Goal: Task Accomplishment & Management: Manage account settings

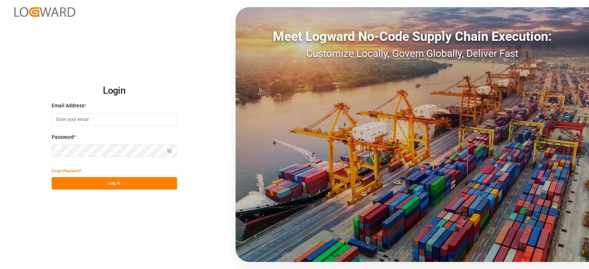
type input "[EMAIL_ADDRESS][PERSON_NAME][DOMAIN_NAME]"
click at [139, 181] on button "Log In" at bounding box center [114, 183] width 125 height 13
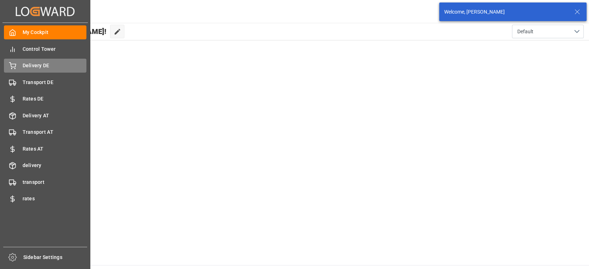
click at [57, 69] on span "Delivery DE" at bounding box center [55, 66] width 64 height 8
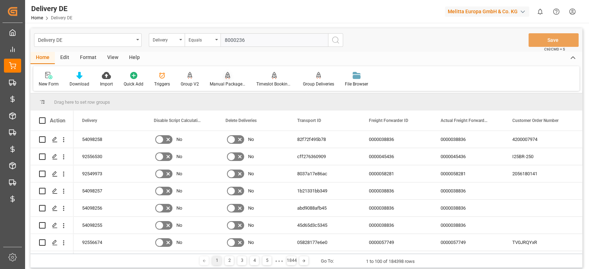
type input "80002360"
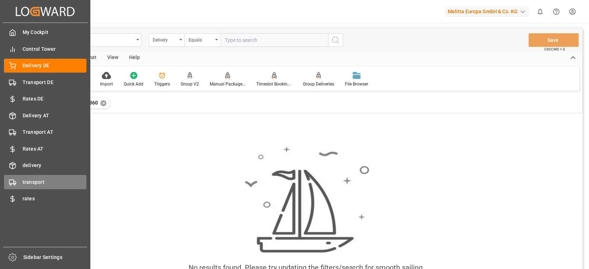
click at [40, 183] on span "transport" at bounding box center [55, 183] width 64 height 8
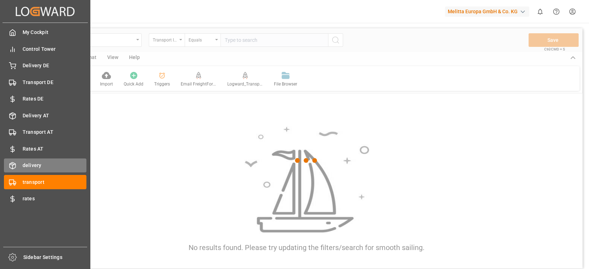
click at [37, 171] on div "delivery delivery" at bounding box center [45, 166] width 82 height 14
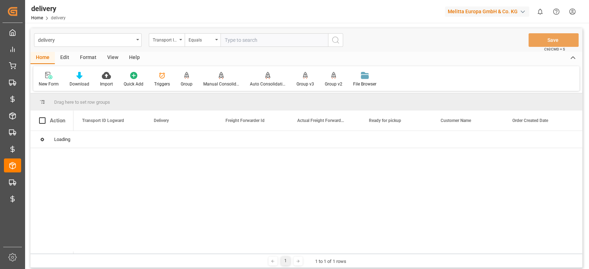
click at [250, 32] on div "delivery Transport ID Logward Equals Save Ctrl/CMD + S" at bounding box center [305, 40] width 551 height 24
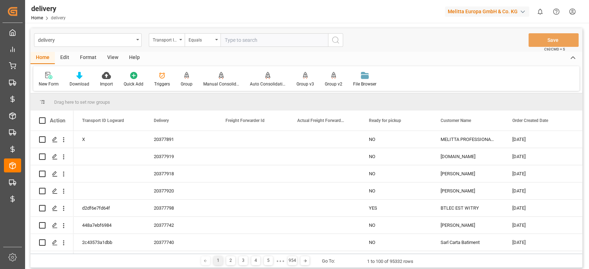
click at [249, 40] on input "text" at bounding box center [273, 40] width 107 height 14
paste input "80002360"
type input "80002360"
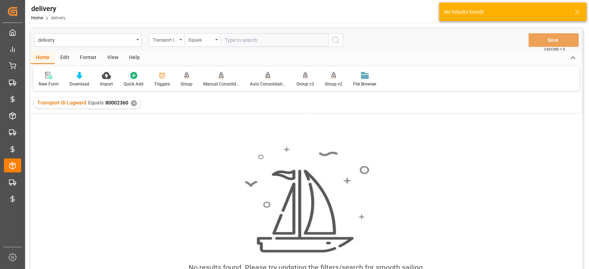
click at [133, 103] on div "✕" at bounding box center [134, 103] width 6 height 6
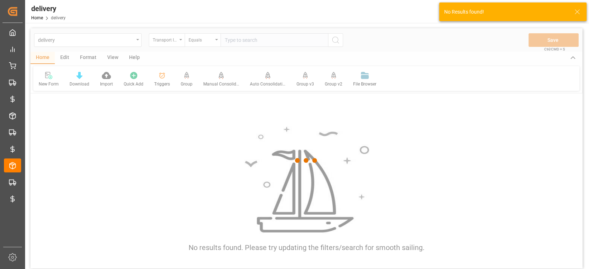
click at [165, 43] on div at bounding box center [305, 160] width 551 height 265
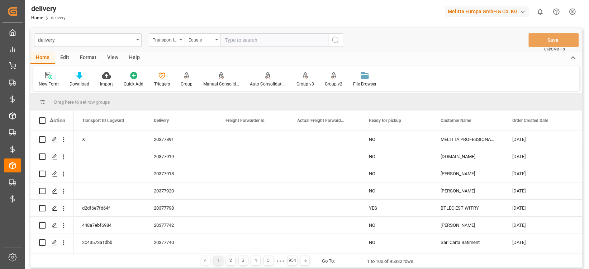
click at [165, 43] on div "Transport ID Logward" at bounding box center [165, 39] width 24 height 8
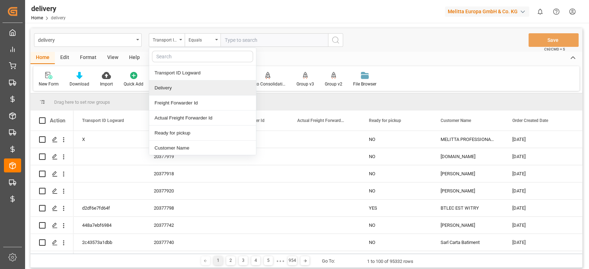
click at [172, 82] on div "Delivery" at bounding box center [202, 88] width 107 height 15
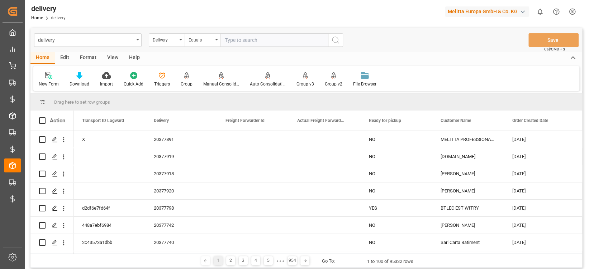
drag, startPoint x: 266, startPoint y: 47, endPoint x: 273, endPoint y: 43, distance: 8.4
click at [273, 43] on div "delivery Delivery Equals Save Ctrl/CMD + S" at bounding box center [305, 40] width 551 height 24
click at [273, 43] on input "text" at bounding box center [273, 40] width 107 height 14
paste input "80002360"
type input "80002360"
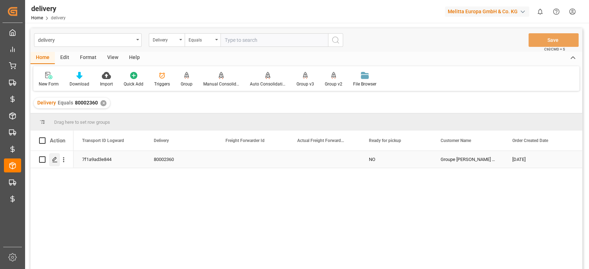
click at [58, 162] on div "Press SPACE to select this row." at bounding box center [54, 159] width 11 height 13
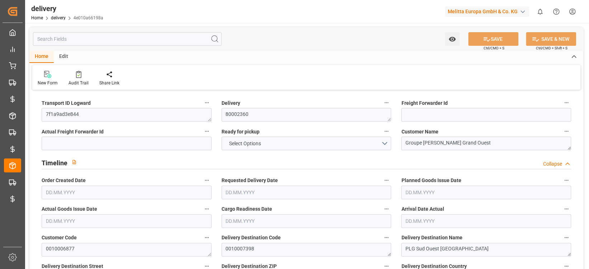
type input "1"
type input "518.12"
type input "687.676"
type input "1956.18"
type input "22"
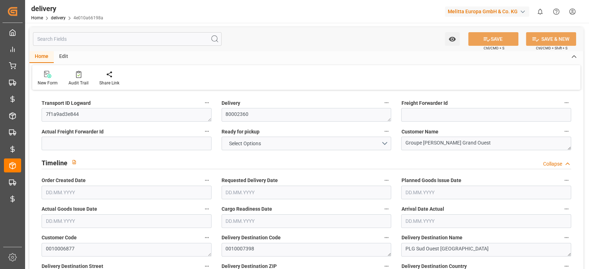
type input "3"
type input "2"
type input "3"
type input "2"
type input "0"
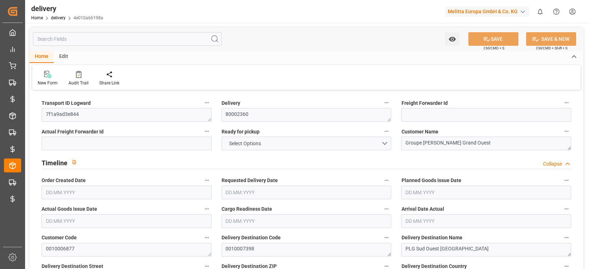
type input "0"
type input "-5.3185"
type input "200.7"
type input "195.3815"
type input "4.9"
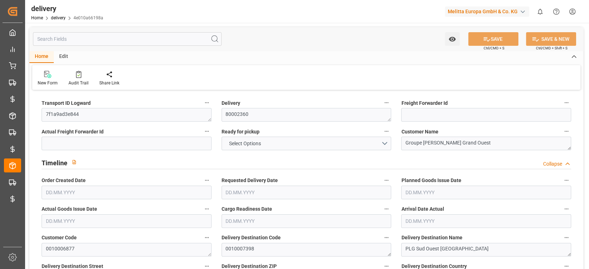
type input "7.92"
type input "1.5"
type input "1.3"
type input "0"
type input "4.5"
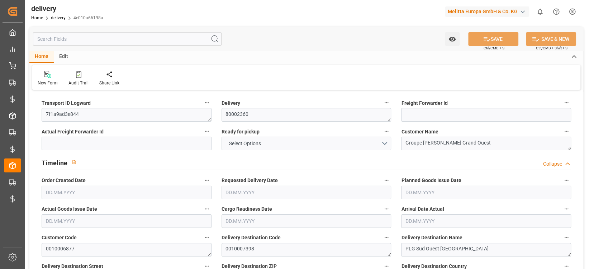
type input "613.896"
type input "2"
type input "101"
type input "0"
type input "[DATE]"
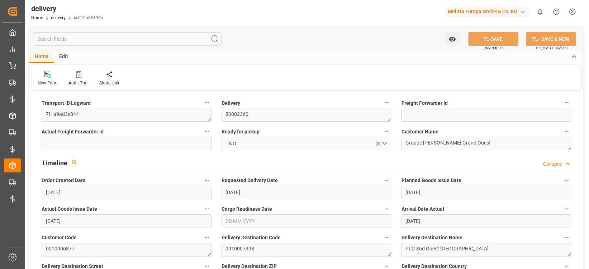
type input "[DATE]"
type input "[DATE] 01:00"
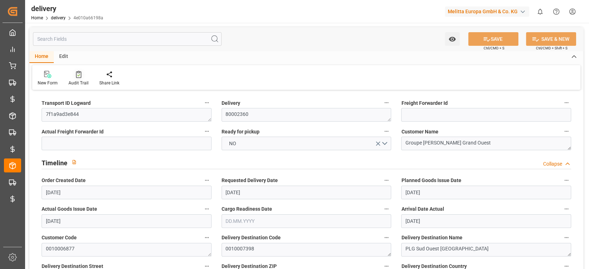
click at [79, 75] on icon at bounding box center [78, 74] width 5 height 7
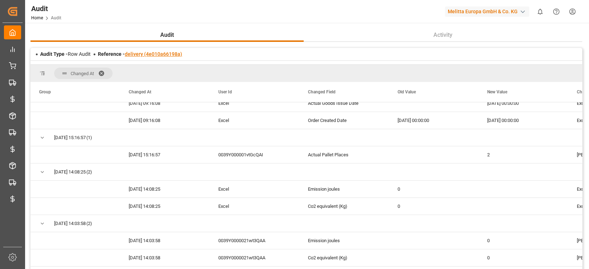
click at [150, 57] on link "delivery (4e010a66198a)" at bounding box center [153, 54] width 57 height 6
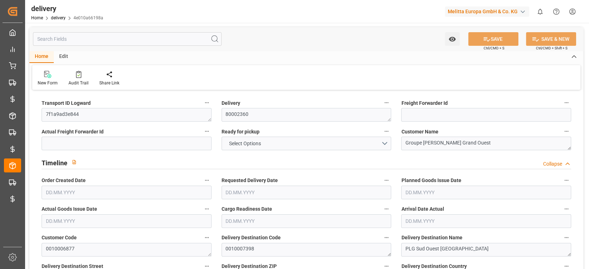
type input "1"
type input "518.12"
type input "687.676"
type input "1956.18"
type input "22"
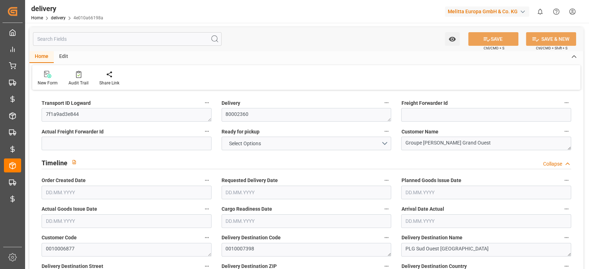
type input "3"
type input "2"
type input "3"
type input "2"
type input "0"
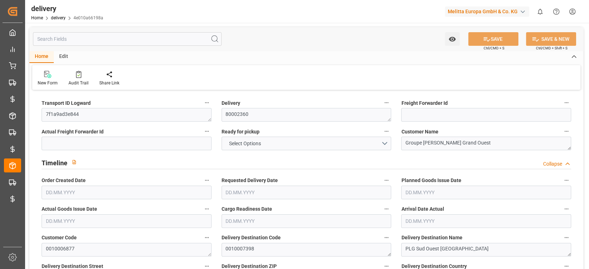
type input "0"
type input "-5.3185"
type input "200.7"
type input "195.3815"
type input "4.9"
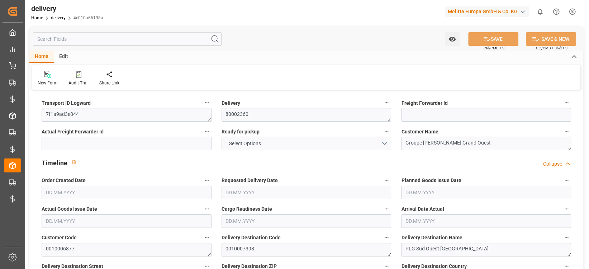
type input "7.92"
type input "1.5"
type input "1.3"
type input "0"
type input "4.5"
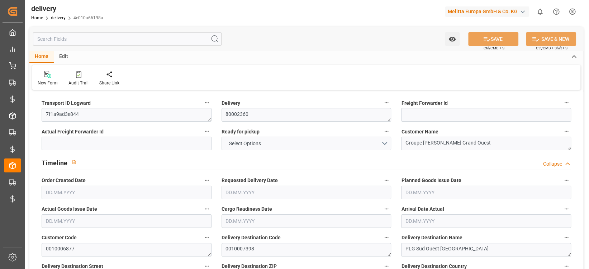
type input "613.896"
type input "2"
type input "101"
type input "0"
type input "[DATE]"
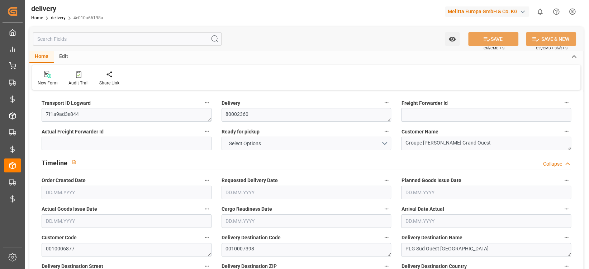
type input "[DATE]"
type input "[DATE] 01:00"
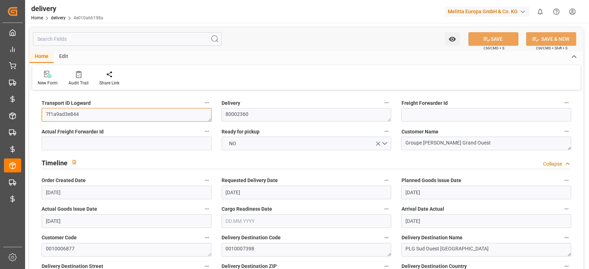
drag, startPoint x: 59, startPoint y: 112, endPoint x: 29, endPoint y: 117, distance: 31.3
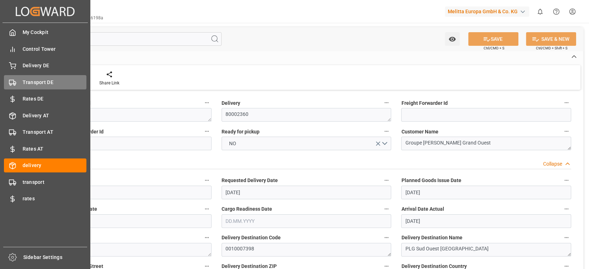
click at [35, 81] on span "Transport DE" at bounding box center [55, 83] width 64 height 8
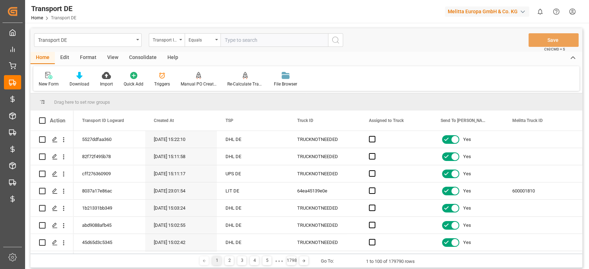
click at [65, 59] on div "Edit" at bounding box center [65, 58] width 20 height 12
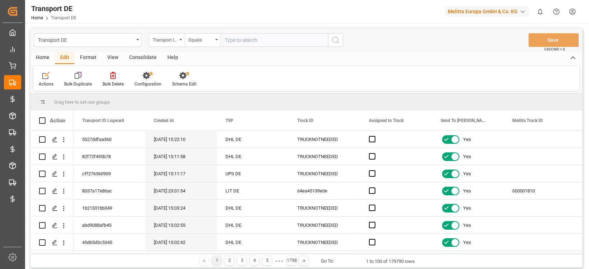
click at [148, 73] on icon at bounding box center [146, 75] width 7 height 7
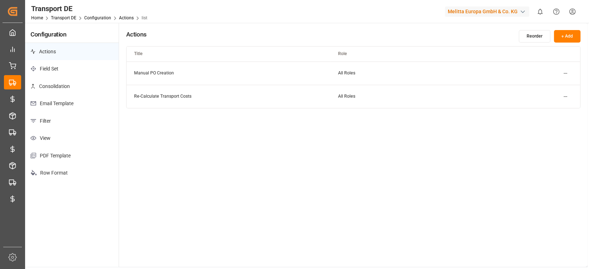
click at [66, 106] on p "Email Template" at bounding box center [71, 104] width 93 height 18
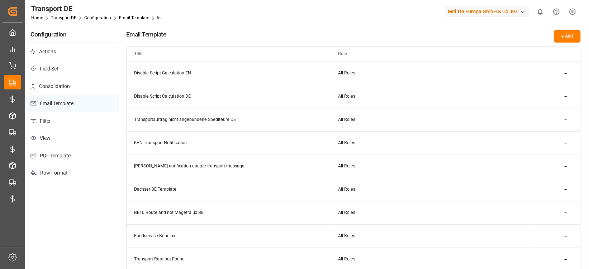
scroll to position [3, 0]
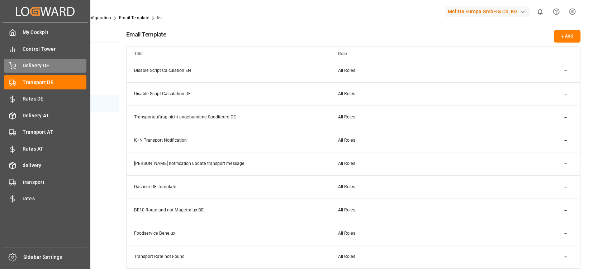
click at [12, 63] on icon at bounding box center [12, 65] width 7 height 7
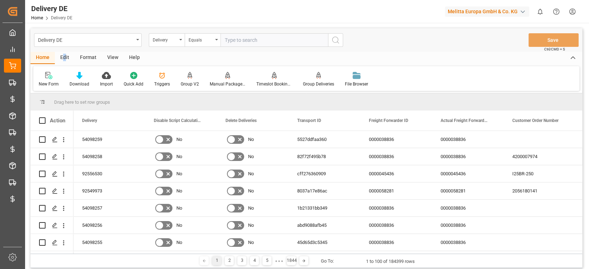
click at [64, 60] on div "Edit" at bounding box center [65, 58] width 20 height 12
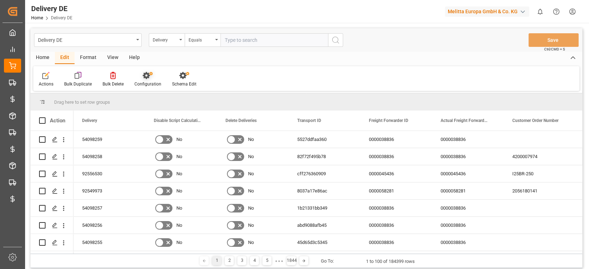
drag, startPoint x: 64, startPoint y: 60, endPoint x: 148, endPoint y: 78, distance: 86.1
click at [148, 78] on icon at bounding box center [146, 75] width 7 height 7
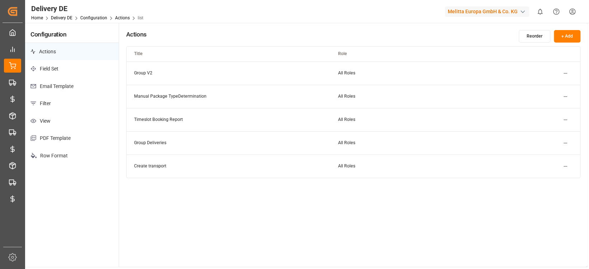
click at [70, 87] on p "Email Template" at bounding box center [71, 87] width 93 height 18
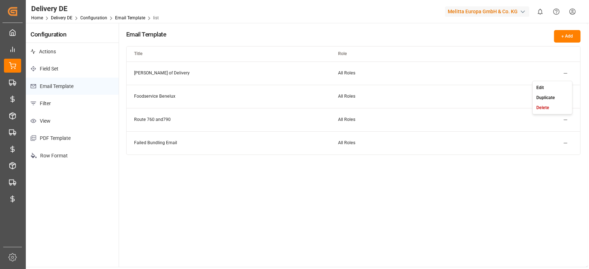
click at [564, 73] on html "Created by potrace 1.15, written by [PERSON_NAME] [DATE]-[DATE] Created by potr…" at bounding box center [294, 134] width 589 height 269
click at [548, 86] on div "Edit" at bounding box center [551, 87] width 37 height 10
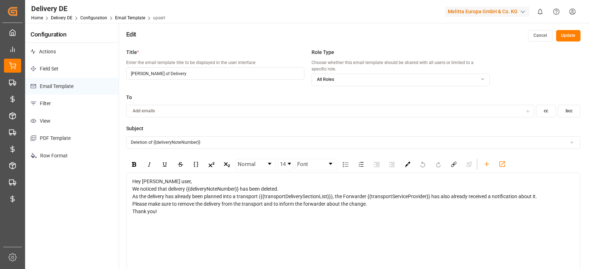
click at [539, 39] on button "Cancel" at bounding box center [540, 35] width 24 height 11
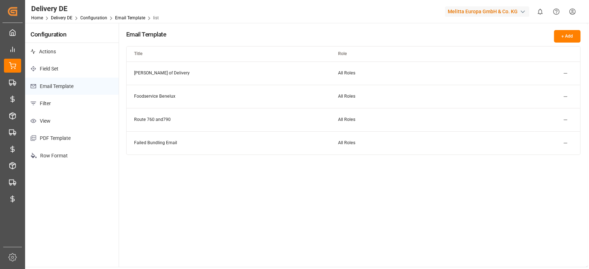
click at [567, 70] on html "Created by potrace 1.15, written by [PERSON_NAME] [DATE]-[DATE] Created by potr…" at bounding box center [294, 134] width 589 height 269
click at [544, 85] on div "Edit" at bounding box center [551, 87] width 37 height 10
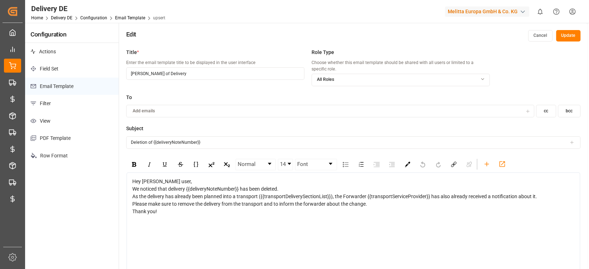
click at [542, 34] on button "Cancel" at bounding box center [540, 35] width 24 height 11
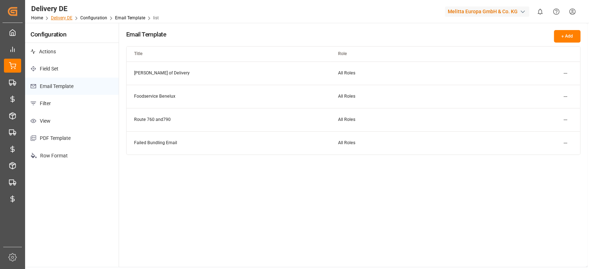
click at [70, 17] on link "Delivery DE" at bounding box center [61, 17] width 21 height 5
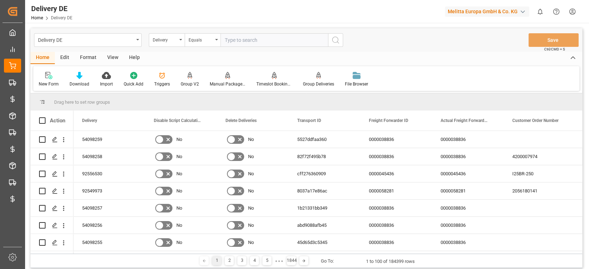
click at [158, 77] on icon at bounding box center [161, 75] width 7 height 7
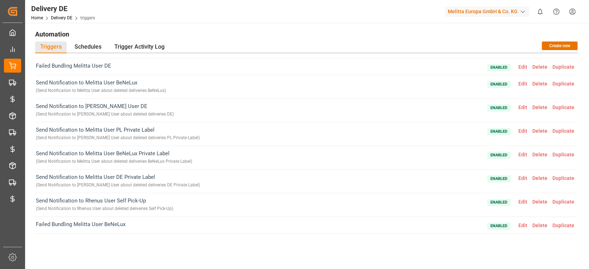
scroll to position [106, 0]
click at [522, 109] on span "Edit" at bounding box center [522, 108] width 14 height 6
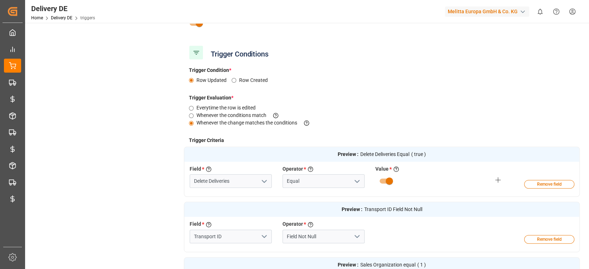
scroll to position [0, 0]
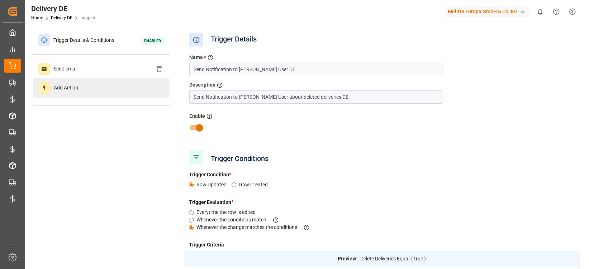
click at [97, 79] on div "Add Action" at bounding box center [101, 87] width 136 height 19
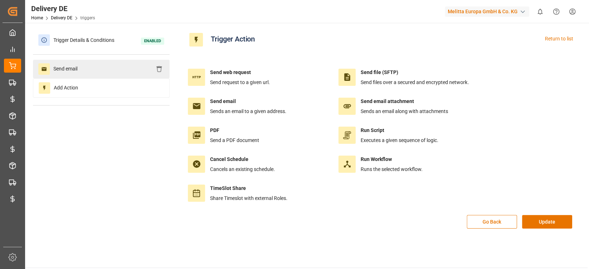
click at [98, 75] on div "Send email" at bounding box center [101, 69] width 136 height 19
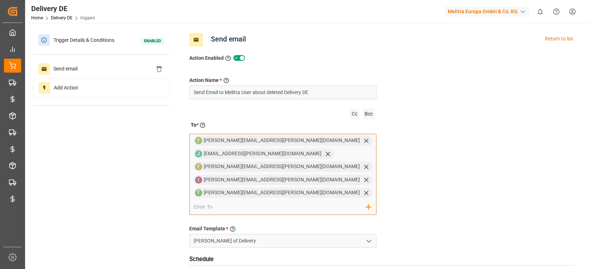
click at [288, 202] on input "email" at bounding box center [279, 207] width 172 height 11
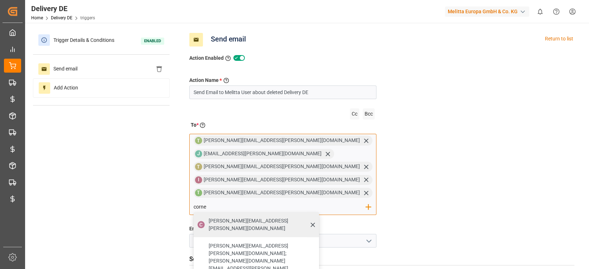
type input "corne"
click at [314, 217] on span "[PERSON_NAME][EMAIL_ADDRESS][PERSON_NAME][DOMAIN_NAME]" at bounding box center [260, 224] width 105 height 15
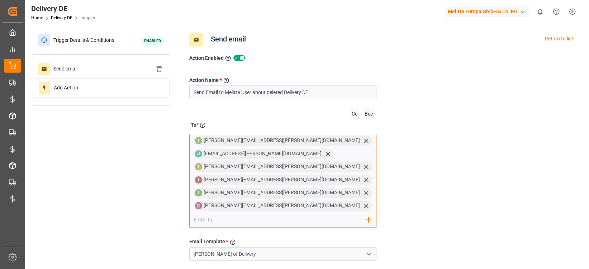
scroll to position [207, 0]
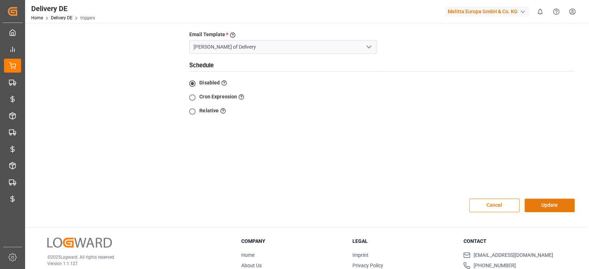
click at [557, 199] on button "Update" at bounding box center [549, 206] width 50 height 14
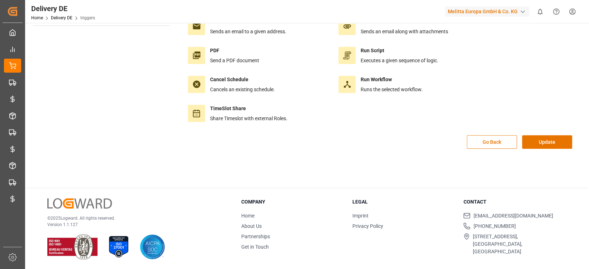
click at [551, 150] on div "Go Back Update" at bounding box center [381, 145] width 395 height 21
click at [551, 145] on button "Update" at bounding box center [547, 142] width 50 height 14
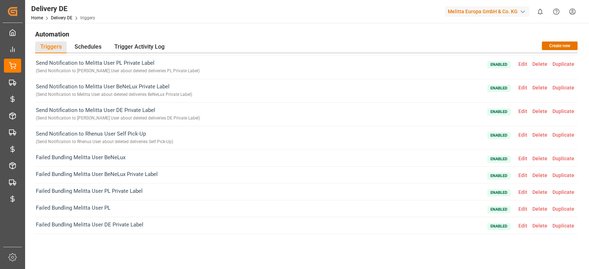
scroll to position [173, 0]
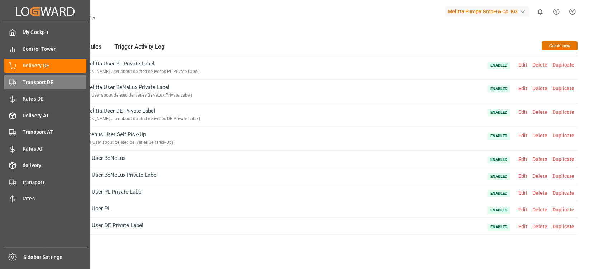
click at [27, 86] on span "Transport DE" at bounding box center [55, 83] width 64 height 8
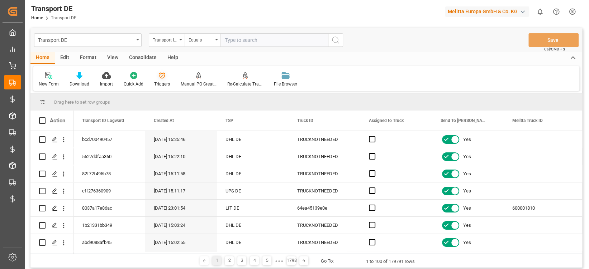
click at [163, 79] on icon at bounding box center [161, 75] width 7 height 7
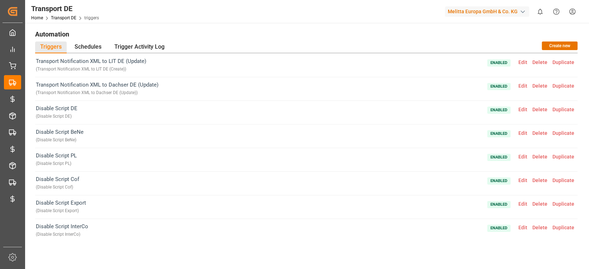
scroll to position [1121, 0]
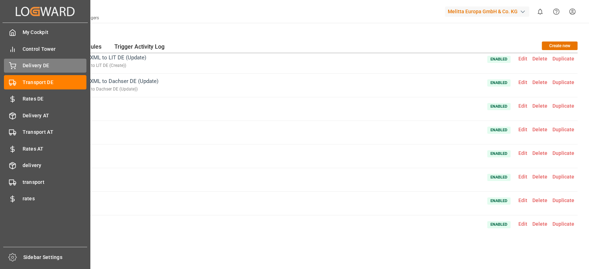
click at [45, 64] on span "Delivery DE" at bounding box center [55, 66] width 64 height 8
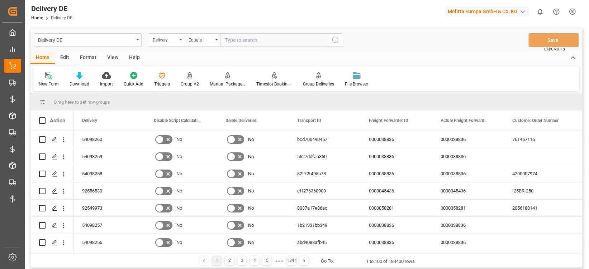
click at [162, 77] on icon at bounding box center [161, 75] width 7 height 7
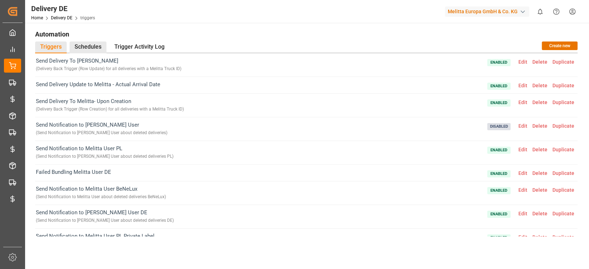
click at [94, 47] on div "Schedules" at bounding box center [87, 48] width 37 height 12
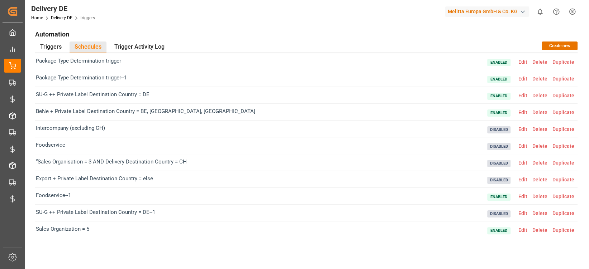
click at [131, 40] on div "Automation Triggers Schedules Trigger Activity Log Create new Package Type Dete…" at bounding box center [306, 149] width 552 height 243
click at [134, 42] on div "Trigger Activity Log" at bounding box center [139, 48] width 60 height 12
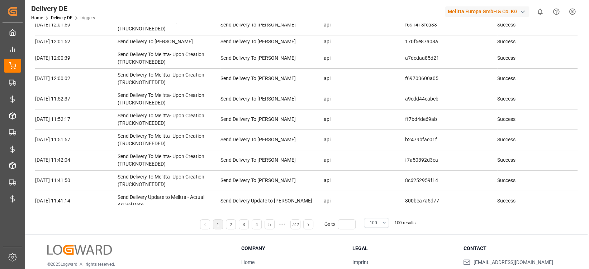
scroll to position [58, 0]
click at [235, 225] on li "2" at bounding box center [231, 225] width 10 height 10
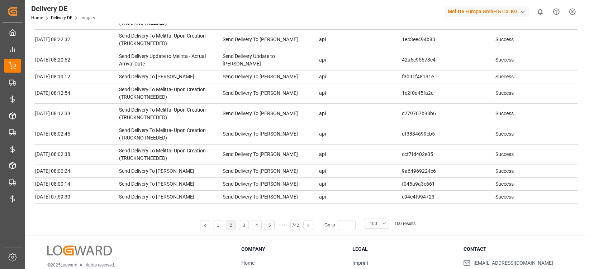
scroll to position [1691, 0]
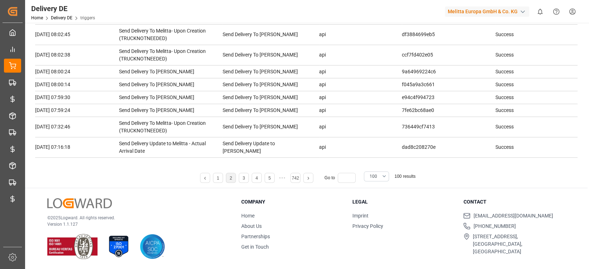
click at [393, 176] on div "100" at bounding box center [376, 177] width 36 height 10
click at [384, 175] on button "100" at bounding box center [376, 177] width 25 height 10
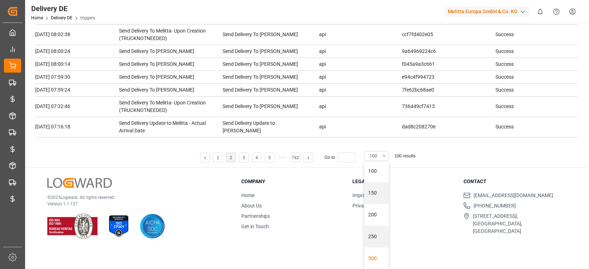
click at [371, 252] on div "500" at bounding box center [376, 259] width 24 height 22
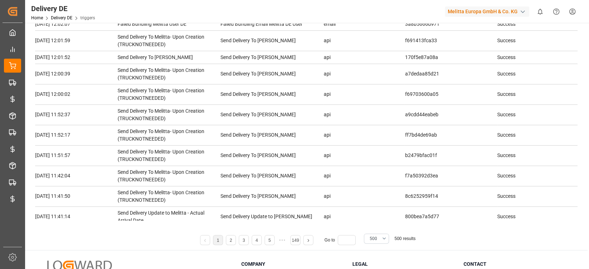
scroll to position [2732, 0]
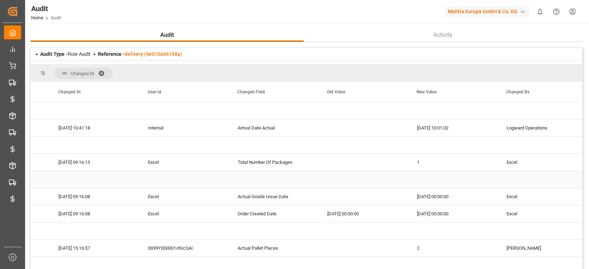
scroll to position [0, 69]
click at [145, 49] on div "Audit Type - Row Audit Reference - delivery (4e010a66198a)" at bounding box center [305, 54] width 551 height 13
click at [146, 53] on link "delivery (4e010a66198a)" at bounding box center [153, 54] width 57 height 6
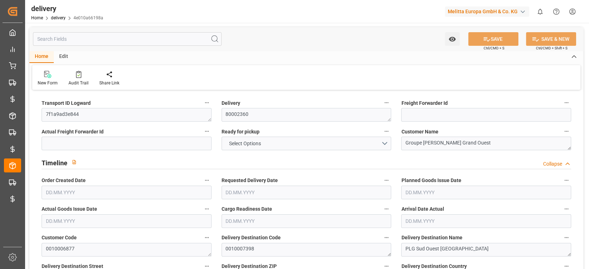
type input "1"
type input "518.12"
type input "687.676"
type input "1956.18"
type input "22"
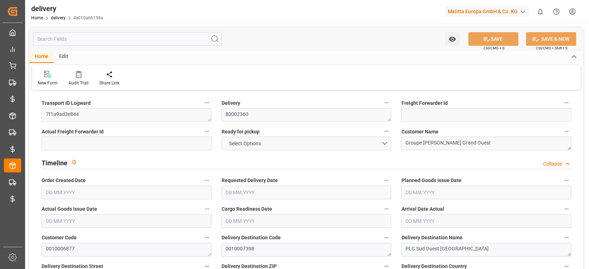
type input "3"
type input "2"
type input "3"
type input "2"
type input "0"
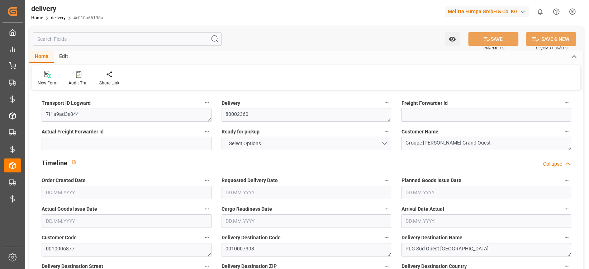
type input "0"
type input "-5.3185"
type input "200.7"
type input "195.3815"
type input "4.9"
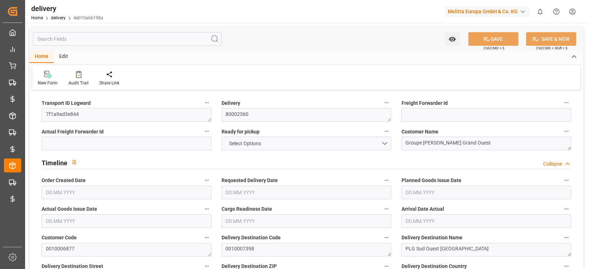
type input "7.92"
type input "1.5"
type input "1.3"
type input "0"
type input "4.5"
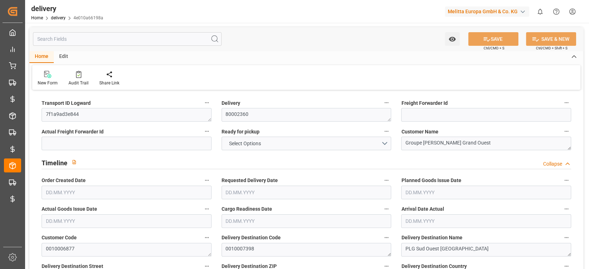
type input "613.896"
type input "2"
type input "101"
type input "0"
type input "[DATE]"
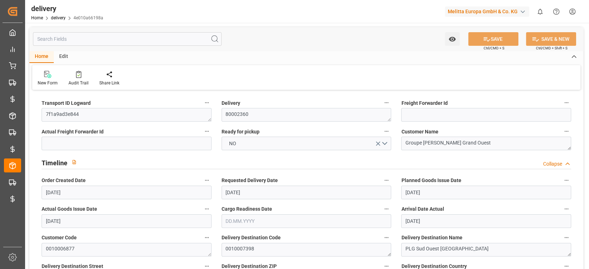
type input "[DATE]"
type input "[DATE] 01:00"
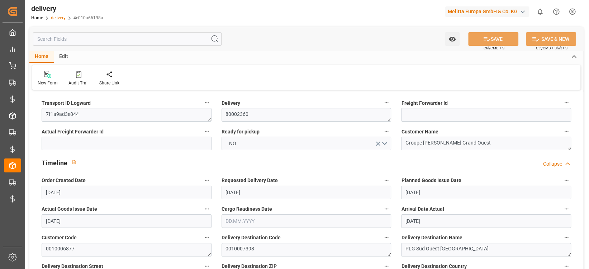
click at [60, 18] on link "delivery" at bounding box center [58, 17] width 15 height 5
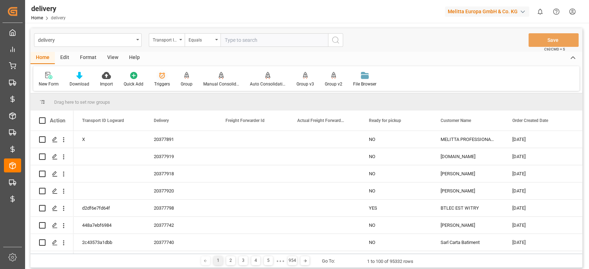
click at [163, 80] on div "Triggers" at bounding box center [162, 80] width 27 height 16
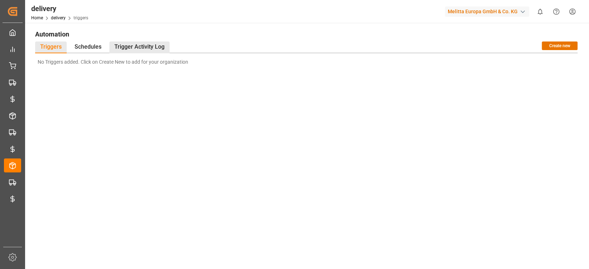
click at [152, 45] on div "Trigger Activity Log" at bounding box center [139, 48] width 60 height 12
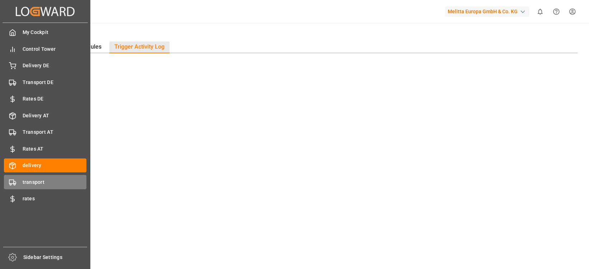
click at [16, 186] on icon at bounding box center [12, 182] width 7 height 7
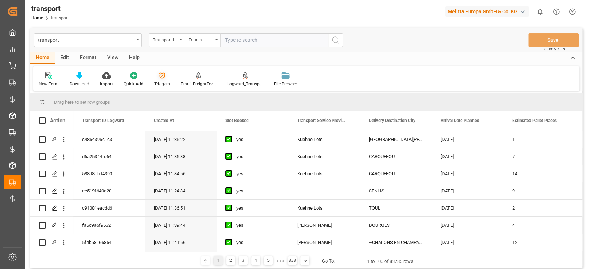
click at [164, 80] on div "Triggers" at bounding box center [162, 80] width 27 height 16
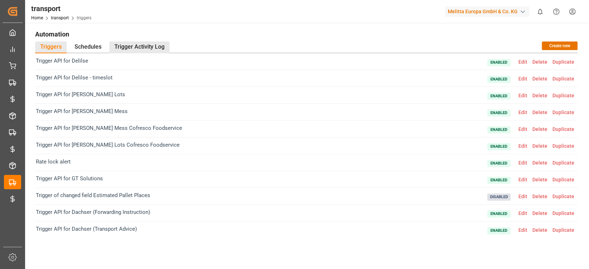
click at [149, 51] on div "Trigger Activity Log" at bounding box center [139, 48] width 60 height 12
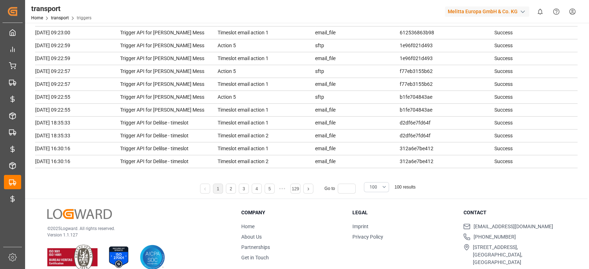
scroll to position [95, 0]
click at [372, 188] on span "100" at bounding box center [373, 186] width 8 height 6
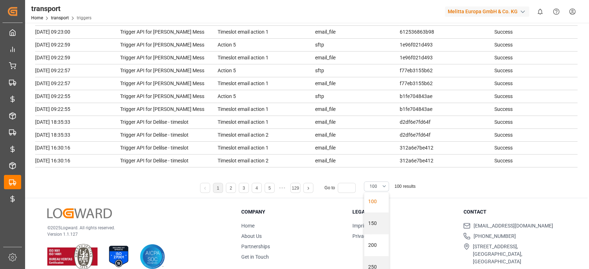
scroll to position [20, 0]
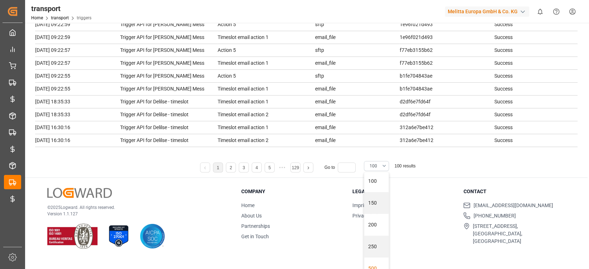
click at [370, 261] on div "500" at bounding box center [376, 269] width 24 height 22
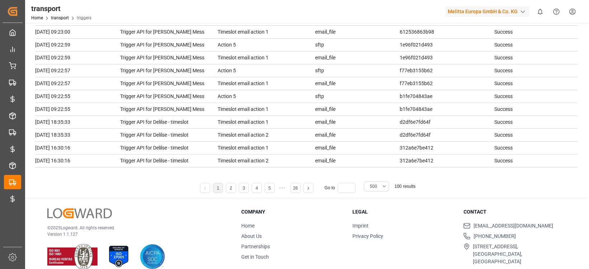
scroll to position [105, 0]
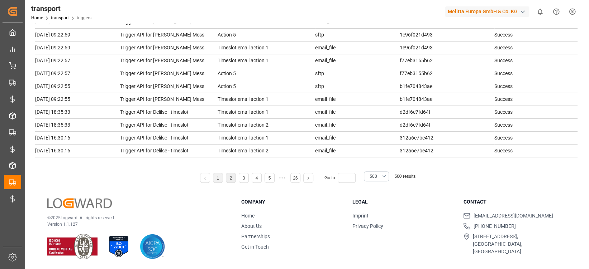
click at [232, 176] on li "2" at bounding box center [231, 178] width 10 height 10
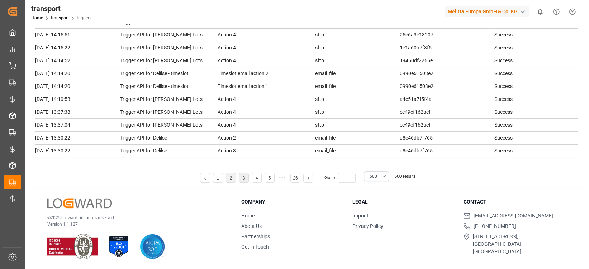
click at [239, 176] on li "3" at bounding box center [244, 178] width 10 height 10
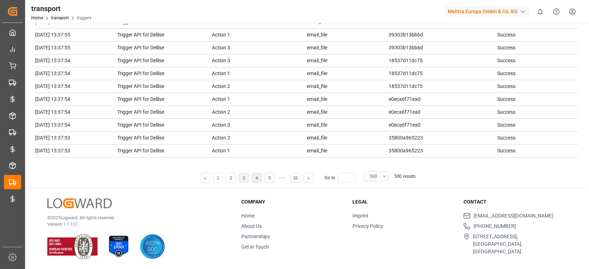
click at [258, 177] on link "4" at bounding box center [256, 178] width 3 height 5
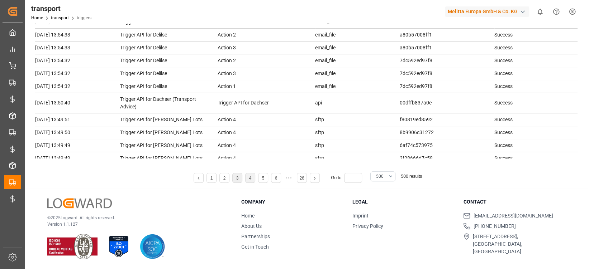
click at [238, 179] on li "3" at bounding box center [237, 178] width 10 height 10
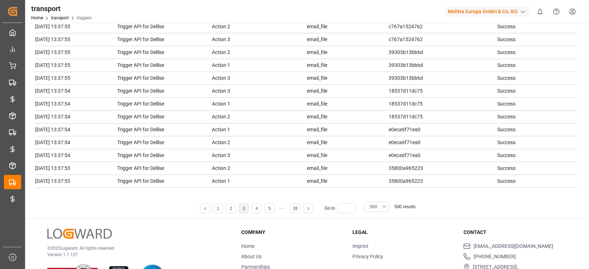
scroll to position [5528, 0]
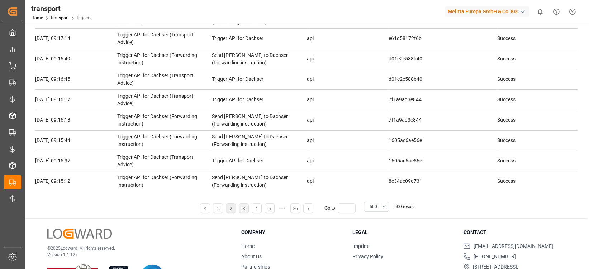
click at [232, 209] on link "2" at bounding box center [231, 208] width 3 height 5
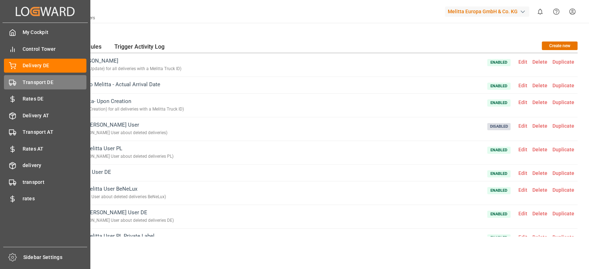
click at [29, 84] on span "Transport DE" at bounding box center [55, 83] width 64 height 8
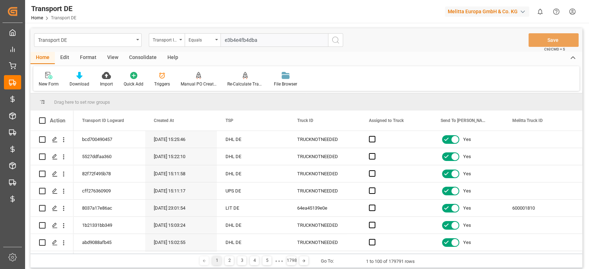
type input "e3b4e4fb4dba"
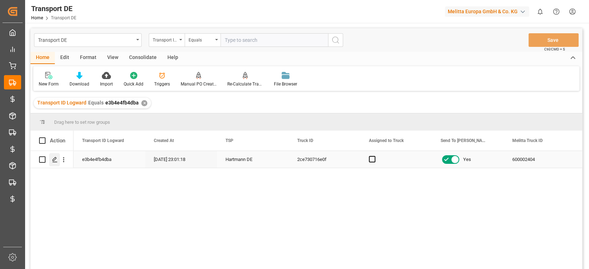
click at [53, 161] on polygon "Press SPACE to select this row." at bounding box center [55, 160] width 4 height 4
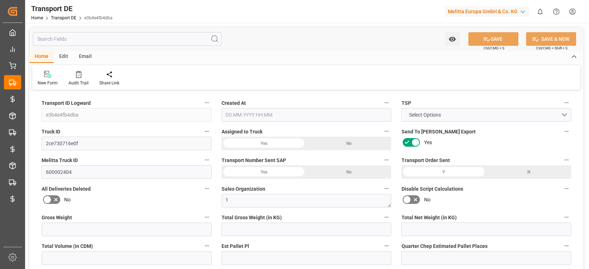
type input "4933.485"
type input "3273.315"
type input "2269.17"
type input "50710.32"
type input "33"
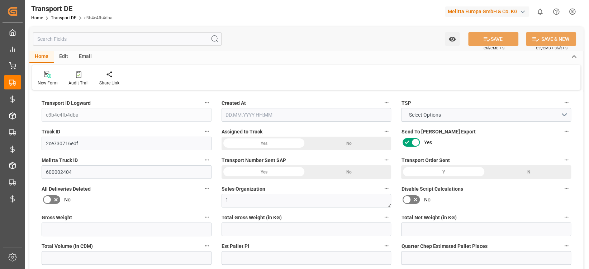
type input "0"
type input "1"
type input "0"
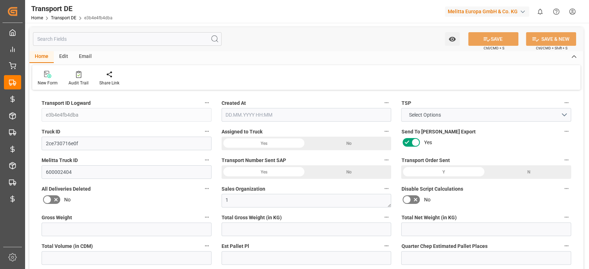
type input "68"
type input "1"
type input "4695"
type input "0"
type input "768.79"
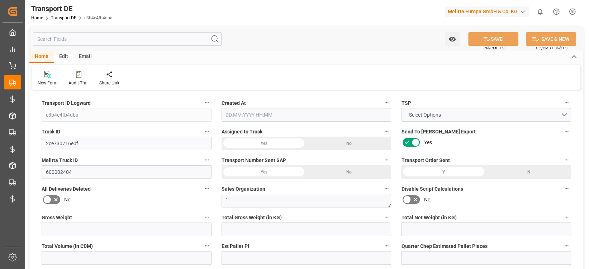
type input "11.92"
type input "768.79"
type input "89"
type input "0"
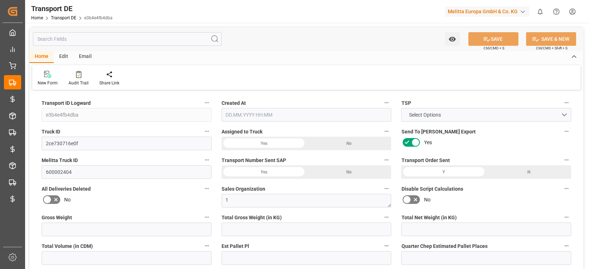
type input "0"
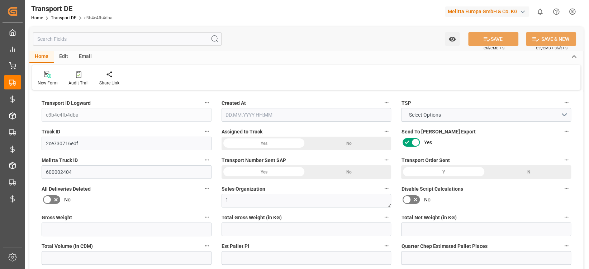
type input "0"
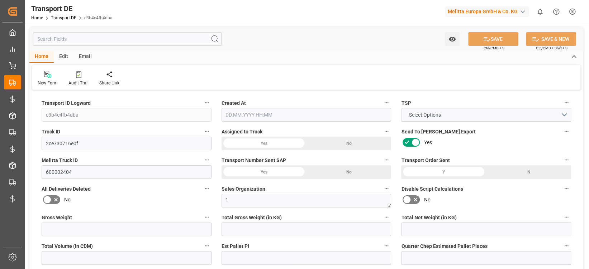
type input "0"
type input "3273.315"
type input "4710.8598"
type input "21"
type input "35"
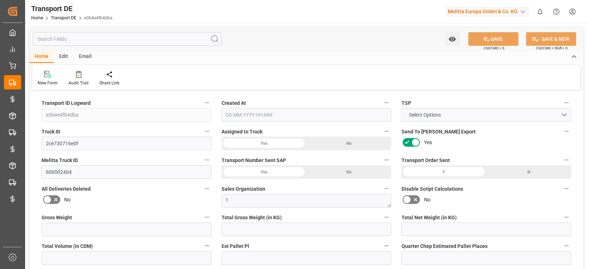
type input "0"
type input "68"
type input "0"
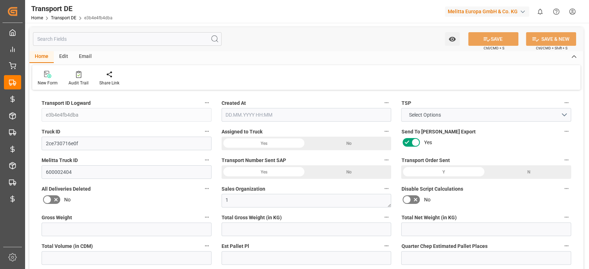
type input "0"
type input "1"
type input "0"
type input "4860"
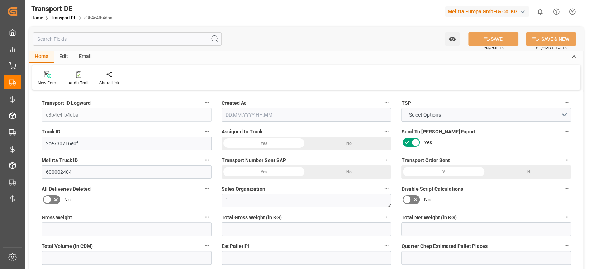
type input "780.71"
type input "768.79"
type input "08.09.2025 21:01"
type input "[DATE]"
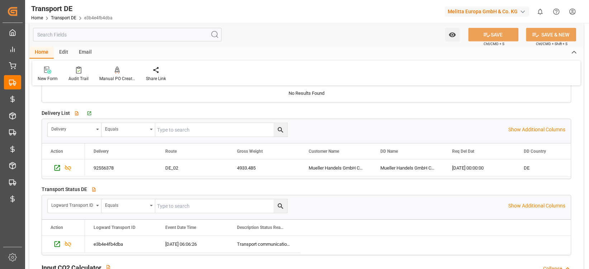
scroll to position [1353, 0]
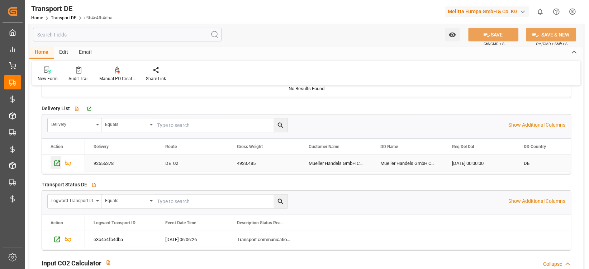
click at [56, 164] on icon "Press SPACE to select this row." at bounding box center [57, 164] width 8 height 8
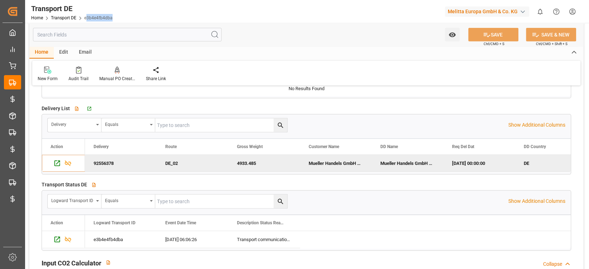
drag, startPoint x: 112, startPoint y: 19, endPoint x: 85, endPoint y: 20, distance: 27.3
click at [85, 20] on div "Transport DE Home Transport DE e3b4e4fb4dba" at bounding box center [72, 11] width 86 height 23
drag, startPoint x: 85, startPoint y: 20, endPoint x: 110, endPoint y: 19, distance: 25.8
click at [110, 19] on span "e3b4e4fb4dba" at bounding box center [98, 17] width 28 height 5
copy link "e3b4e4fb4dba"
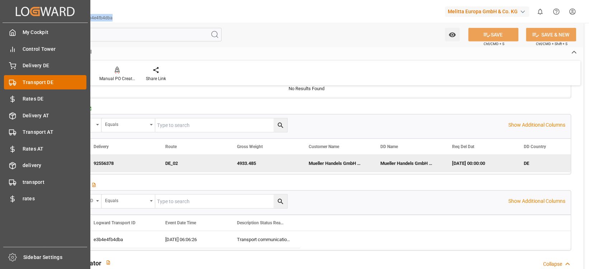
click at [52, 83] on span "Transport DE" at bounding box center [55, 83] width 64 height 8
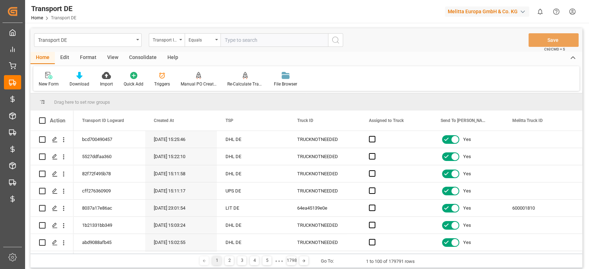
click at [160, 80] on div "Triggers" at bounding box center [162, 80] width 27 height 16
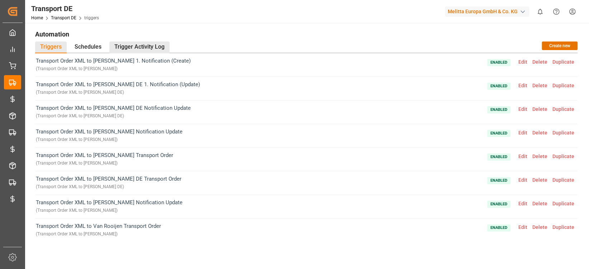
click at [157, 45] on div "Trigger Activity Log" at bounding box center [139, 48] width 60 height 12
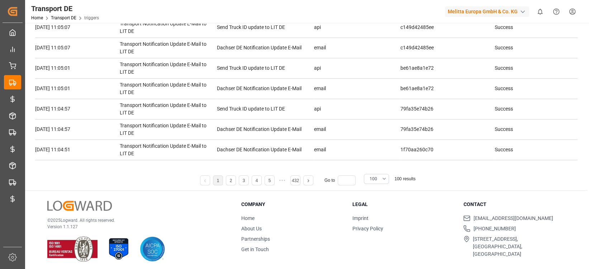
scroll to position [102, 0]
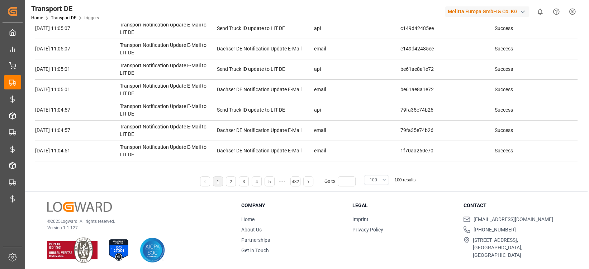
click at [375, 178] on span "100" at bounding box center [373, 180] width 8 height 6
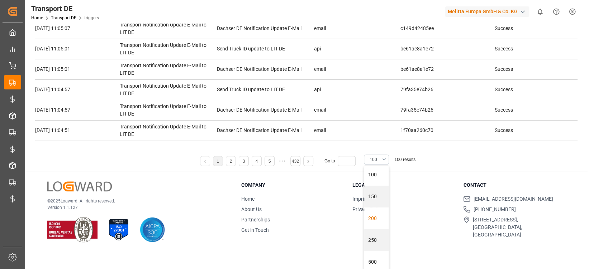
scroll to position [20, 0]
click at [374, 256] on div "500" at bounding box center [376, 263] width 24 height 22
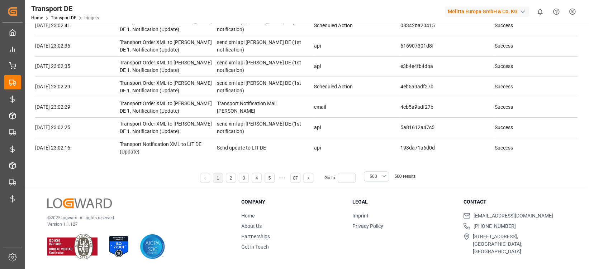
scroll to position [7156, 0]
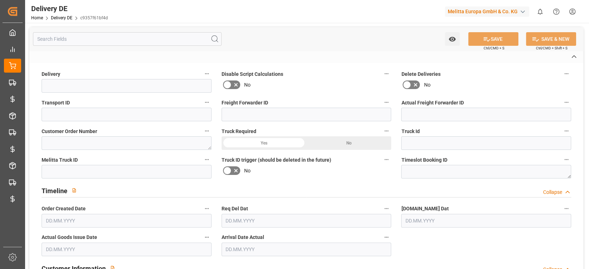
type input "92556378"
type input "e3b4e4fb4dba"
type input "0000056979"
type textarea "8333029"
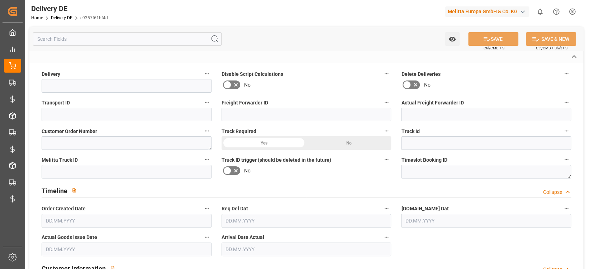
type input "2ce730716e0f"
type input "600002404"
type textarea "Mueller Handels GmbH Co. KG"
type textarea "0000066211"
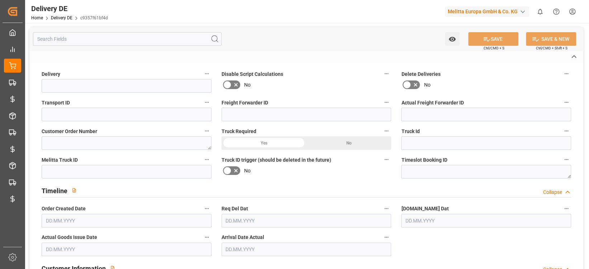
type textarea "Mueller Handels GmbH Co. KG"
type textarea "Mergelgrube 2"
type textarea "89081"
type textarea "DE"
type textarea "Ulm"
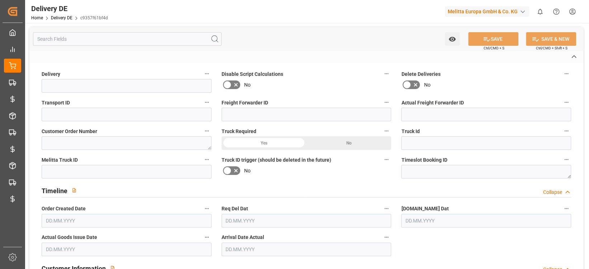
type textarea "89"
type textarea "0011"
type textarea "1"
type textarea "LF"
type input "Free to Choose"
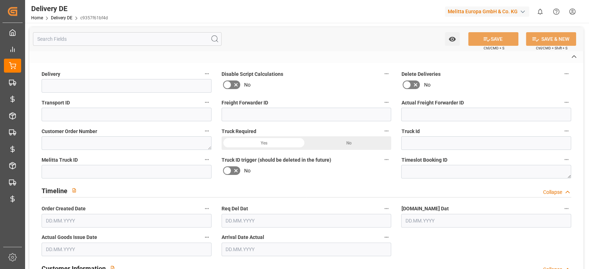
type input "Pallet"
type textarea "DE_02"
type input "DE_02"
type input "DAP"
type input "00"
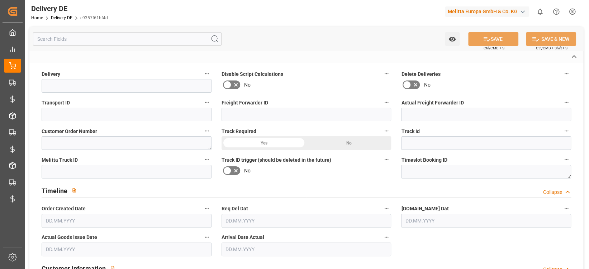
type input "H105"
type textarea "Maximale Palettenhöhe 1,05 m"
type input "SPAL"
type textarea "mit Stützpalette"
type input "EPQB"
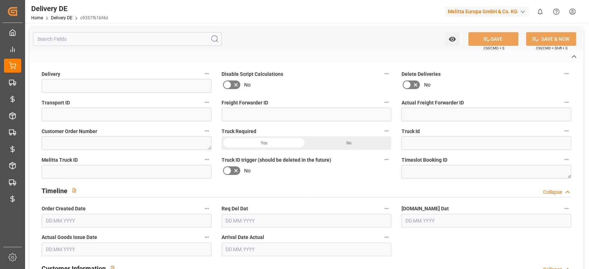
type textarea "VP=EUB,Kommi=EUB"
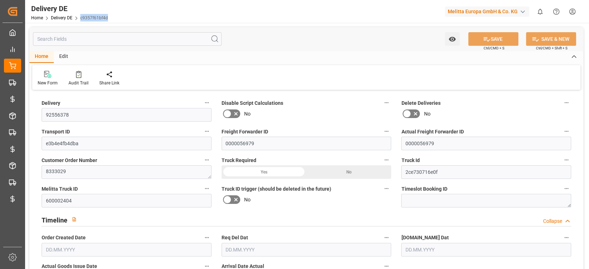
type input "0"
type input "33"
type input "2269.17"
type input "4933.485"
type input "50710.32"
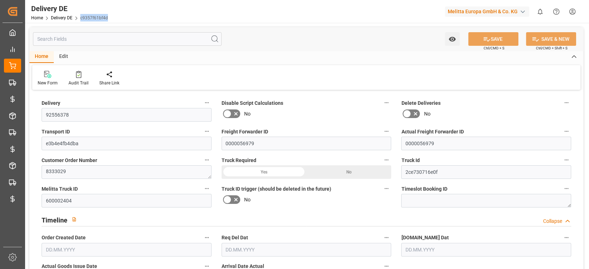
type input "[DATE]"
drag, startPoint x: 102, startPoint y: 16, endPoint x: 81, endPoint y: 19, distance: 21.2
click at [81, 19] on div "Delivery DE Home Delivery DE c9357f61bf4d" at bounding box center [70, 11] width 82 height 23
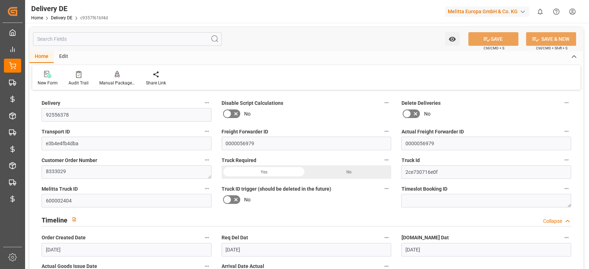
drag, startPoint x: 81, startPoint y: 19, endPoint x: 115, endPoint y: 12, distance: 34.0
click at [115, 12] on div "Delivery DE Home Delivery DE c9357f61bf4d Melitta Europa GmbH & Co. KG 0 Notifi…" at bounding box center [304, 11] width 568 height 23
drag, startPoint x: 108, startPoint y: 18, endPoint x: 80, endPoint y: 18, distance: 28.3
click at [80, 18] on div "Delivery DE Home Delivery DE c9357f61bf4d" at bounding box center [70, 11] width 82 height 23
copy link "c9357f61bf4d"
